Goal: Transaction & Acquisition: Subscribe to service/newsletter

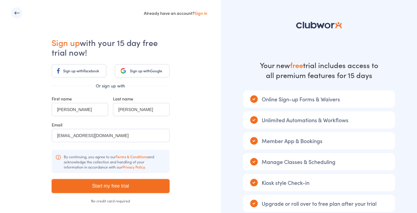
click at [119, 186] on input "Start my free trial" at bounding box center [111, 186] width 118 height 14
type input "Please wait ..."
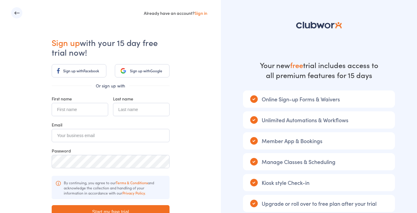
click at [132, 76] on link "Sign up with Google" at bounding box center [142, 70] width 55 height 13
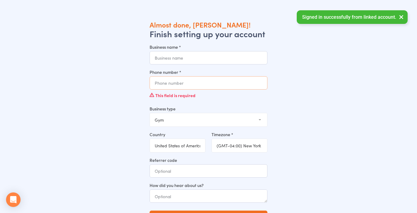
click at [222, 83] on div "Phone number * This field is required" at bounding box center [209, 85] width 118 height 32
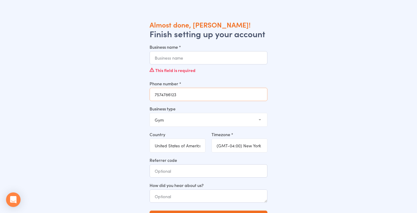
type input "7574786123"
click at [194, 57] on input "Business name *" at bounding box center [209, 57] width 118 height 13
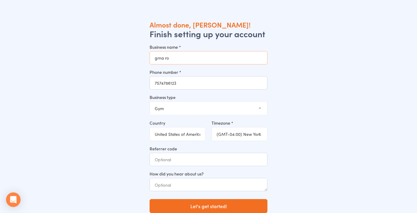
scroll to position [20, 0]
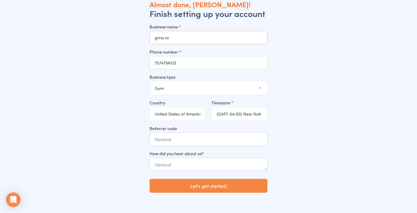
type input "grna ro"
click at [202, 189] on button "Let's get started!" at bounding box center [209, 186] width 118 height 14
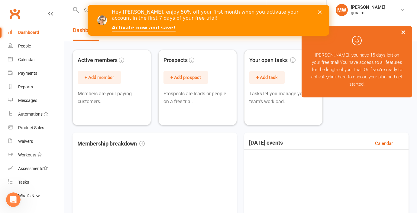
click at [406, 30] on button "×" at bounding box center [403, 31] width 11 height 13
